Goal: Information Seeking & Learning: Check status

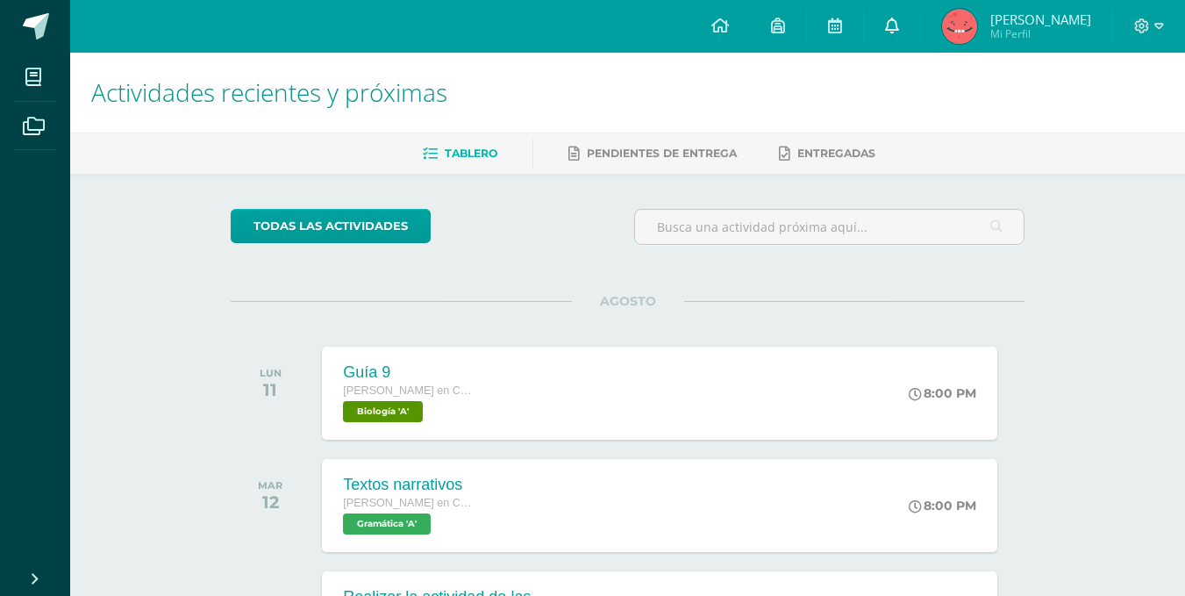
scroll to position [175, 0]
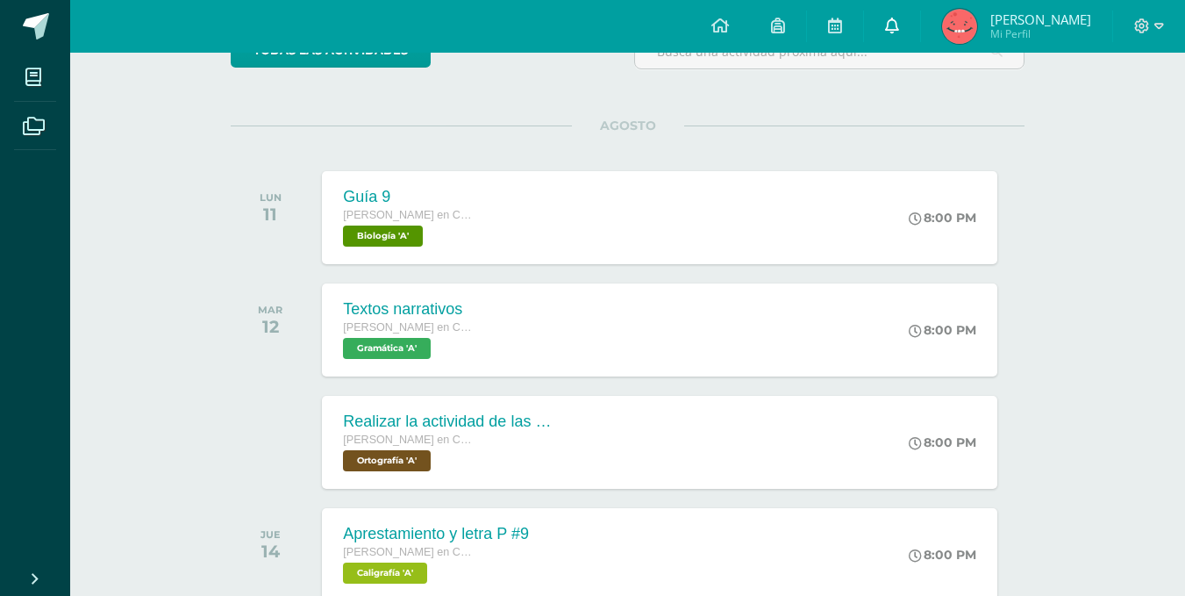
click at [909, 15] on link at bounding box center [892, 26] width 56 height 53
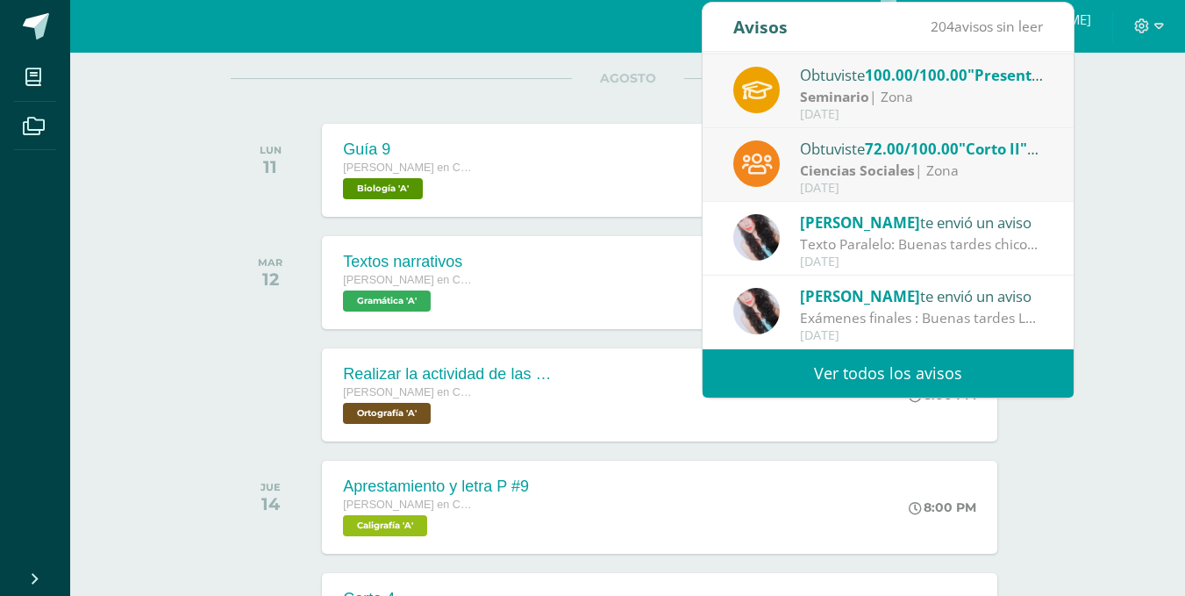
scroll to position [263, 0]
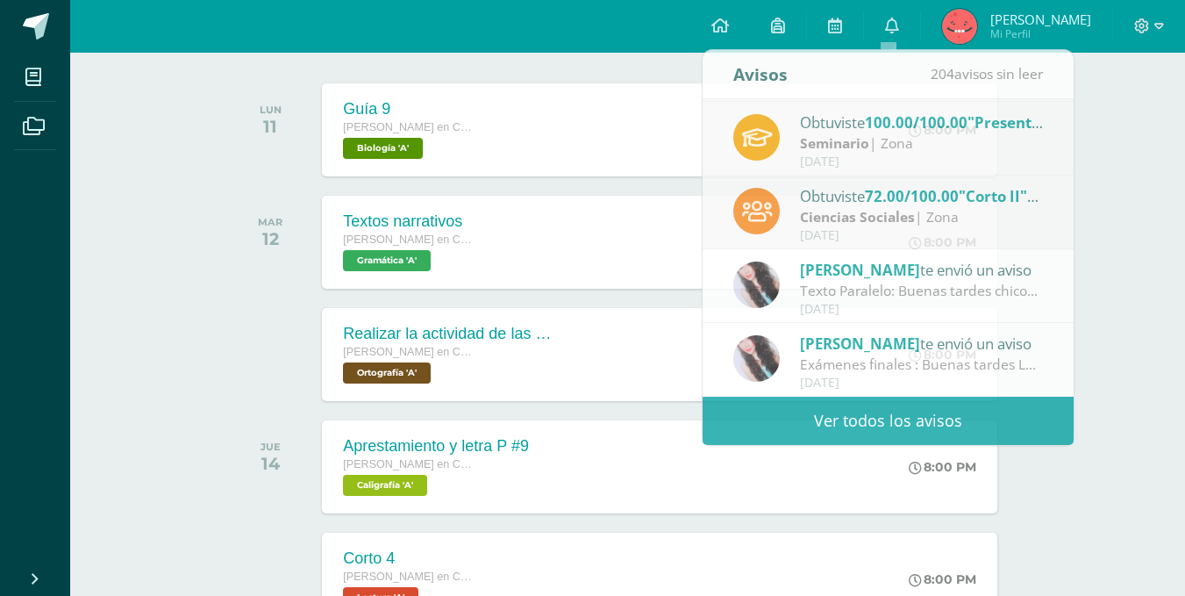
click at [1096, 118] on div "Actividades recientes y próximas Tablero Pendientes de entrega Entregadas todas…" at bounding box center [627, 258] width 1115 height 936
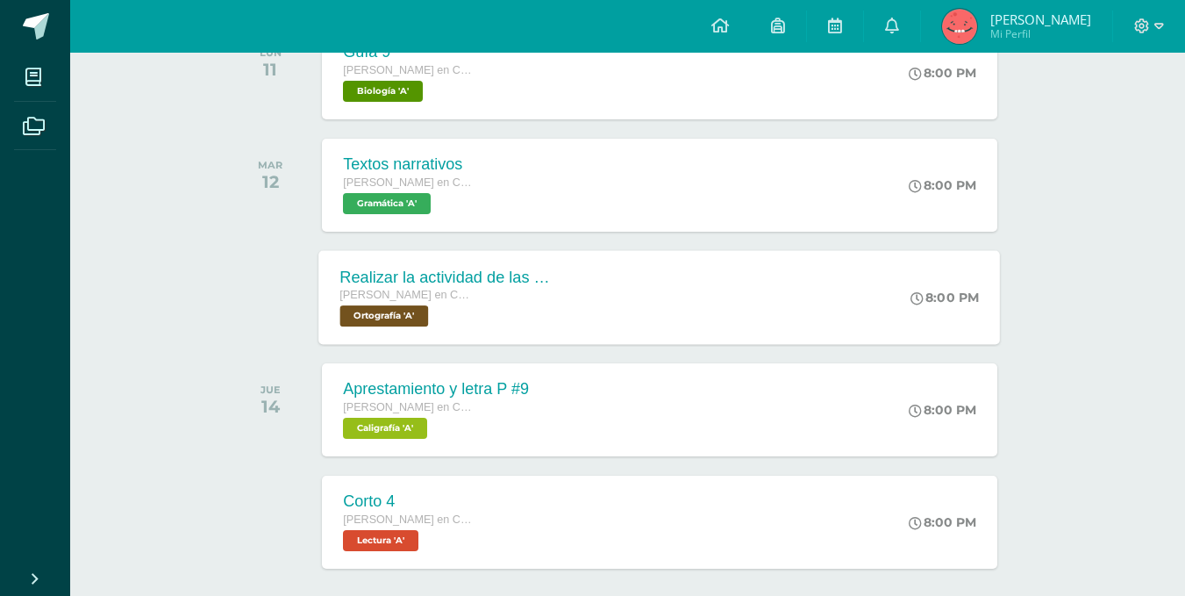
scroll to position [351, 0]
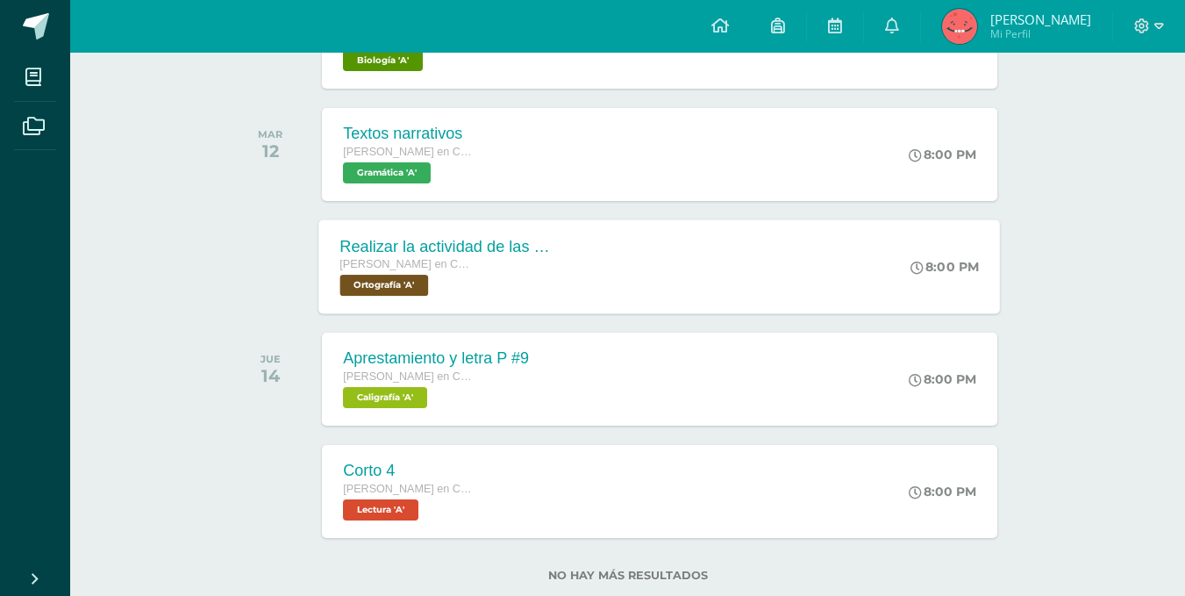
click at [479, 257] on div "[PERSON_NAME] en CCLL en Diseño Grafico" at bounding box center [446, 264] width 212 height 19
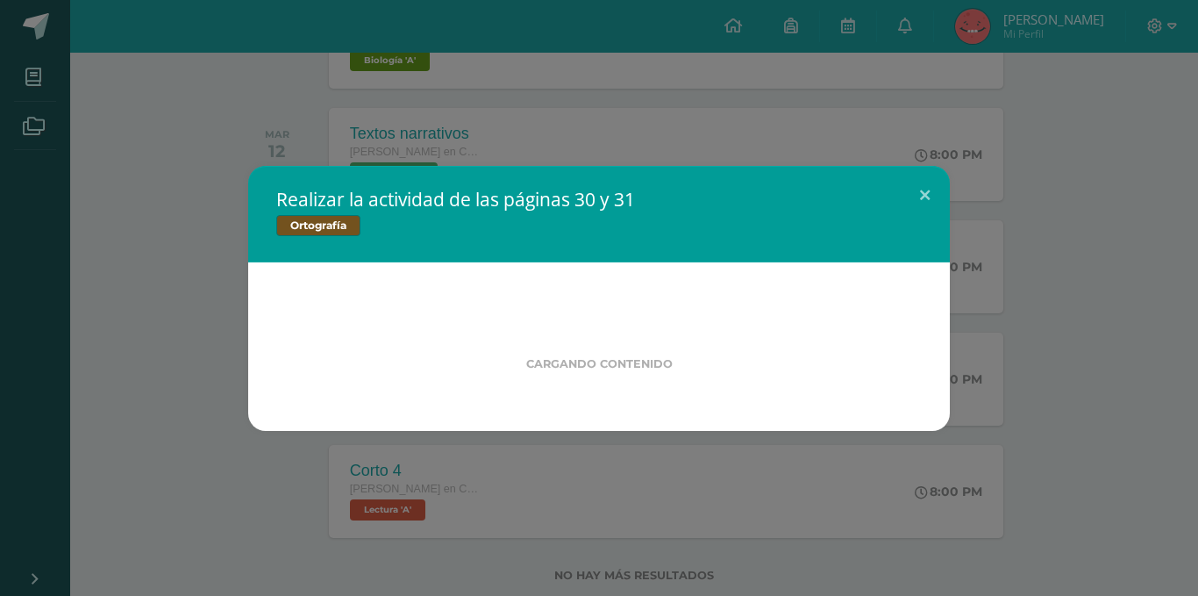
click at [176, 297] on div "Realizar la actividad de las páginas 30 y 31 Ortografía Cargando contenido" at bounding box center [599, 298] width 1184 height 265
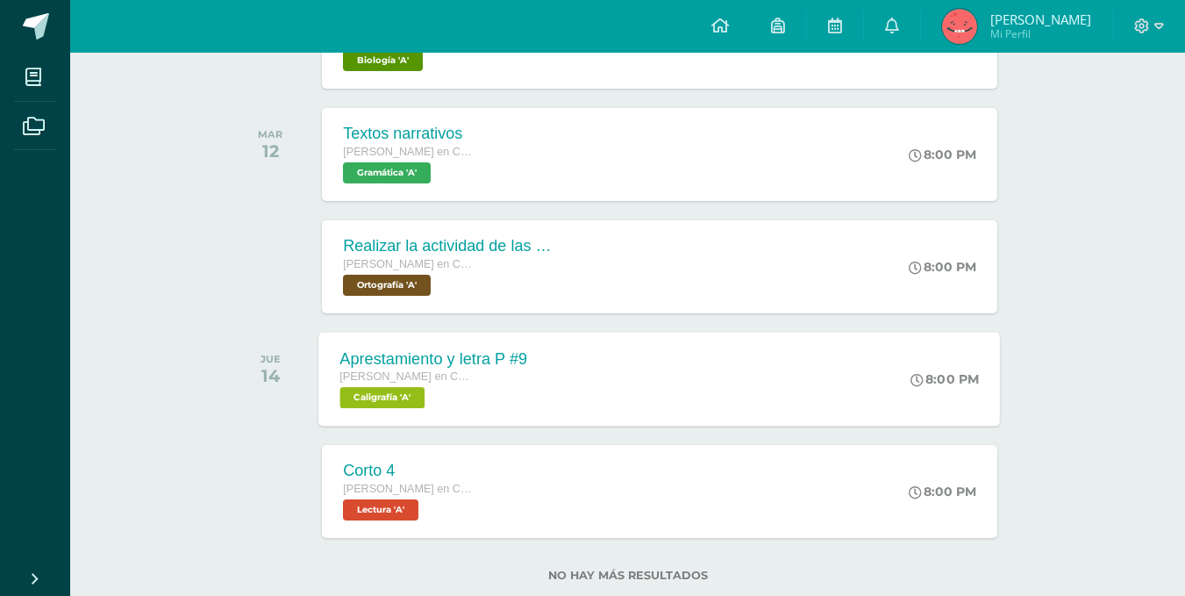
click at [385, 406] on span "Caligrafía 'A'" at bounding box center [382, 397] width 85 height 21
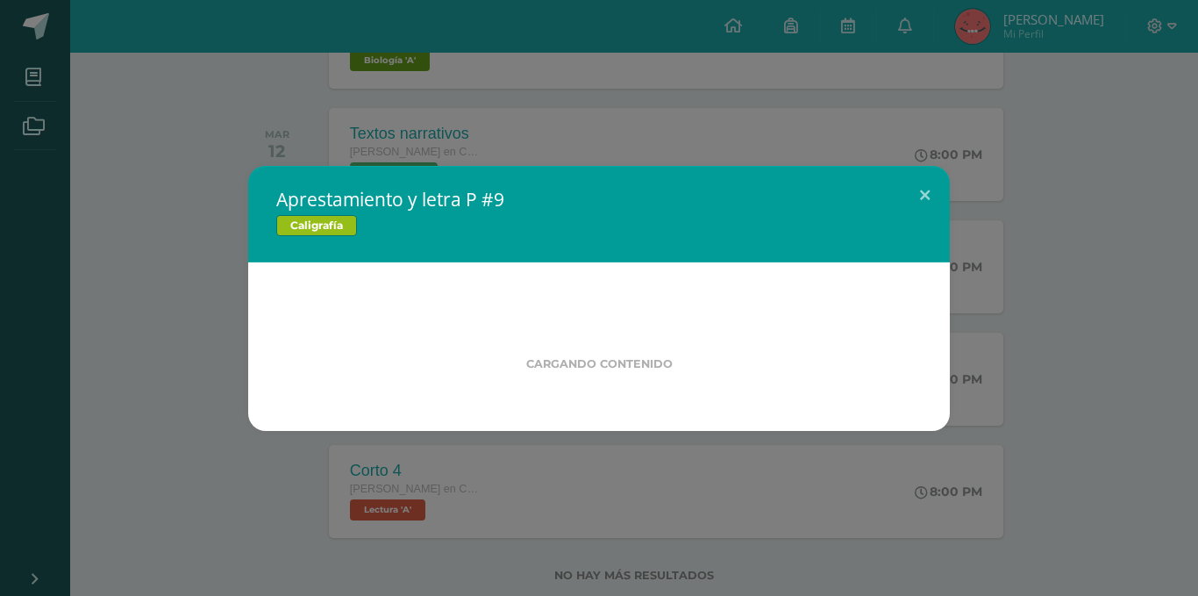
click at [168, 296] on div "Aprestamiento y letra P #9 Caligrafía Cargando contenido" at bounding box center [599, 298] width 1184 height 265
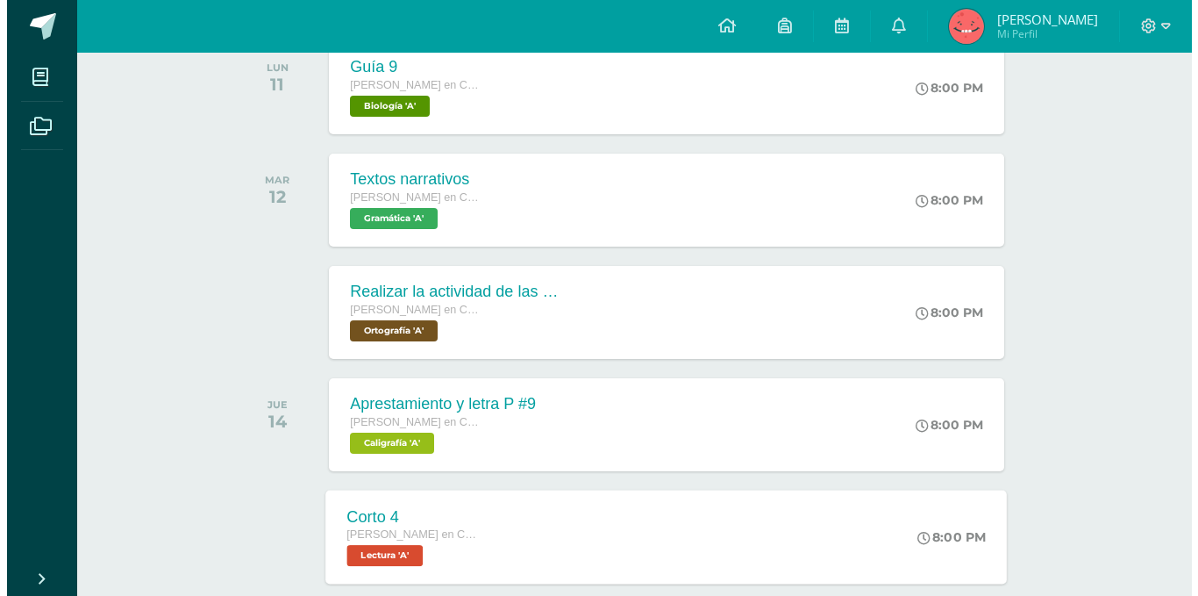
scroll to position [393, 0]
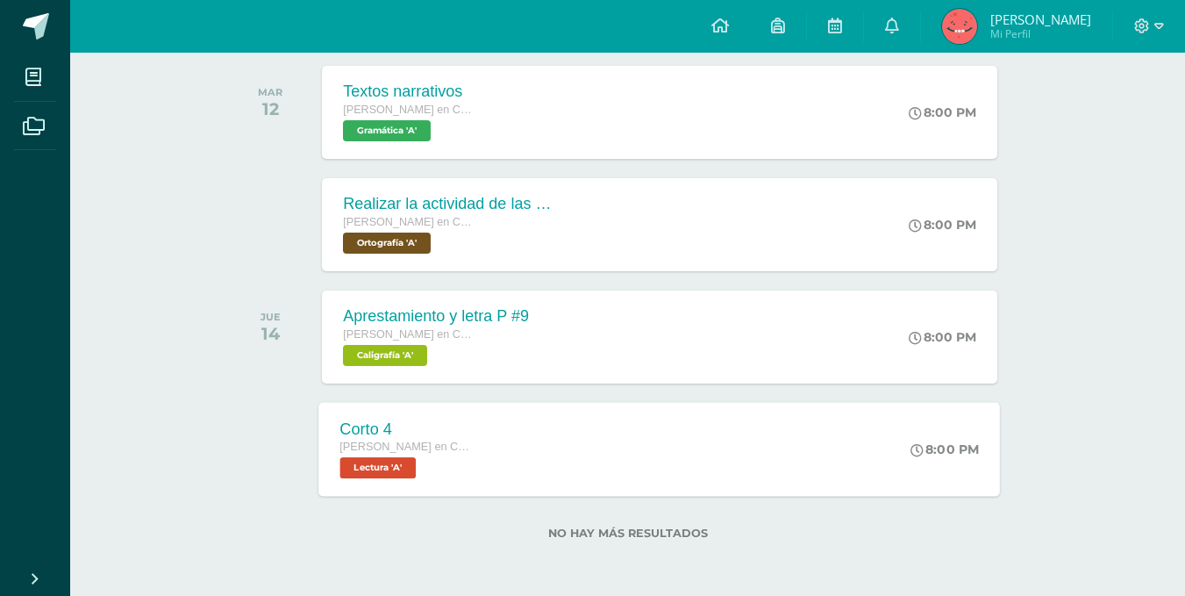
click at [359, 432] on div "Corto 4" at bounding box center [406, 428] width 133 height 18
